Goal: Find specific page/section: Find specific page/section

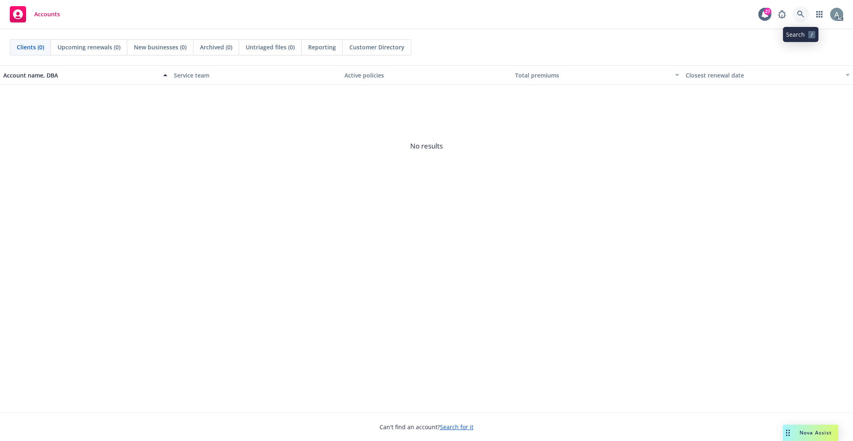
click at [799, 10] on link at bounding box center [801, 14] width 16 height 16
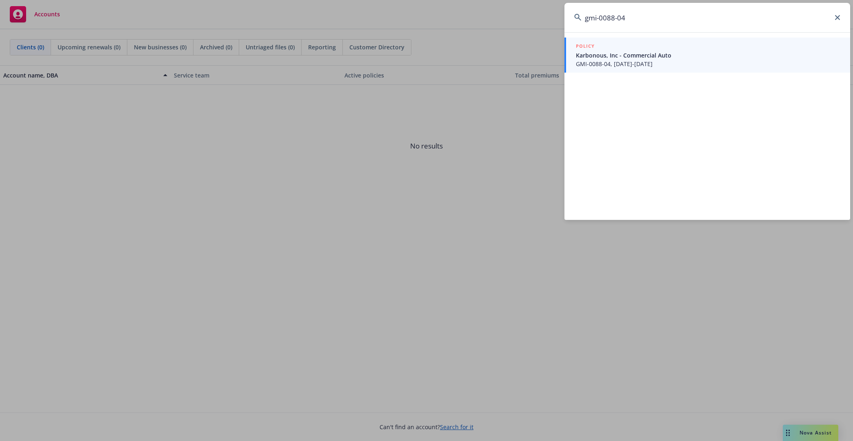
type input "gmi-0088-04"
click at [645, 64] on span "GMI-0088-04, 04/01/2024-04/01/2025" at bounding box center [708, 64] width 264 height 9
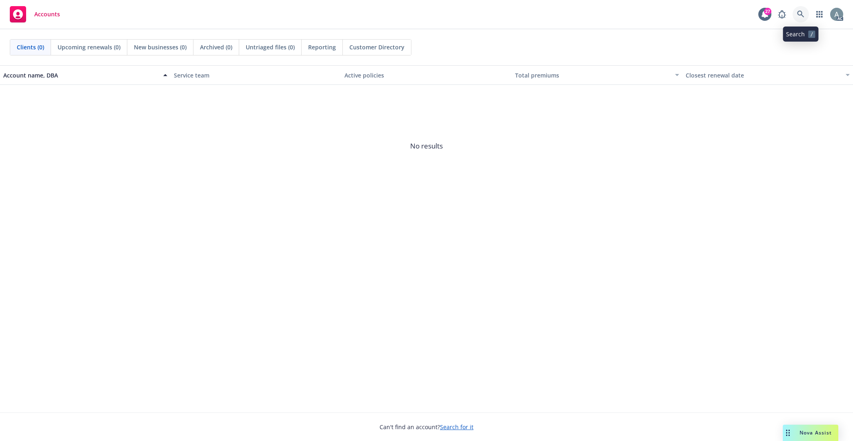
click at [801, 14] on icon at bounding box center [800, 14] width 7 height 7
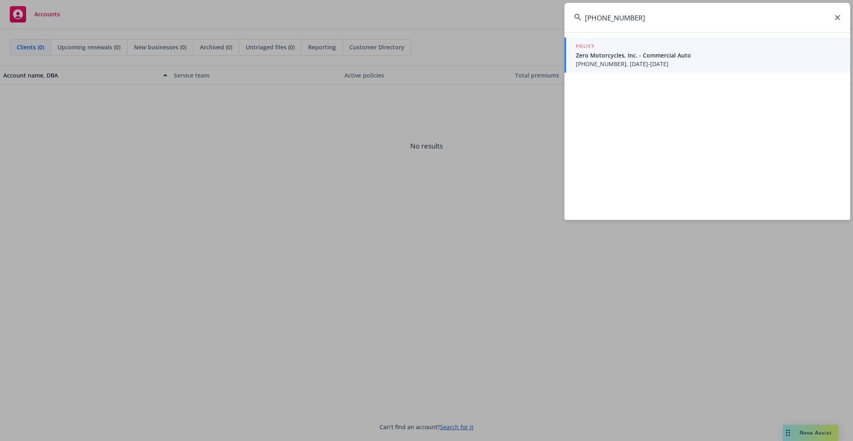
type input "[PHONE_NUMBER]"
click at [740, 55] on span "Zero Motorcycles, Inc. - Commercial Auto" at bounding box center [708, 55] width 264 height 9
